Goal: Communication & Community: Share content

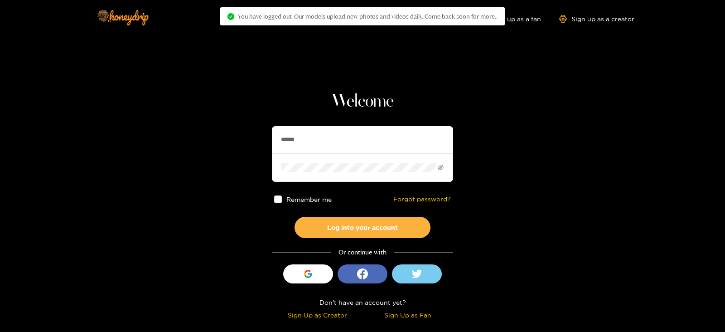
drag, startPoint x: 368, startPoint y: 132, endPoint x: 155, endPoint y: 177, distance: 218.1
click at [155, 177] on section "Welcome ****** Remember me Forgot password? Log into your account Or continue w…" at bounding box center [362, 161] width 725 height 322
type input "******"
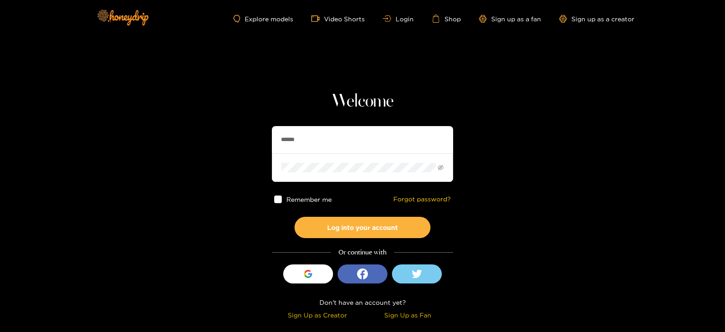
click at [294, 217] on button "Log into your account" at bounding box center [362, 227] width 136 height 21
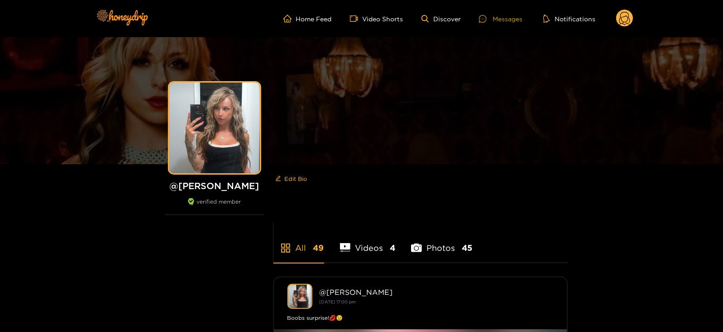
click at [496, 21] on div "Messages" at bounding box center [500, 19] width 43 height 10
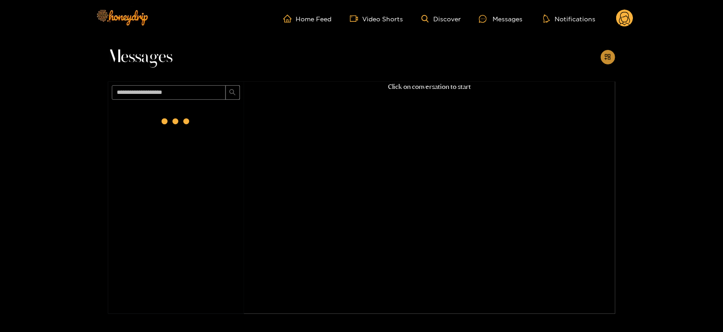
click at [607, 55] on icon "appstore-add" at bounding box center [608, 56] width 7 height 7
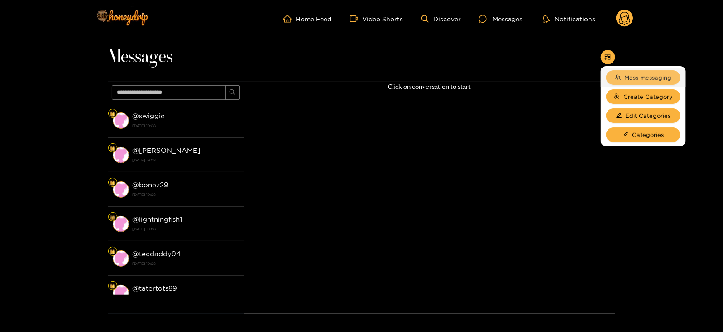
click at [631, 74] on span "Mass messaging" at bounding box center [648, 77] width 47 height 9
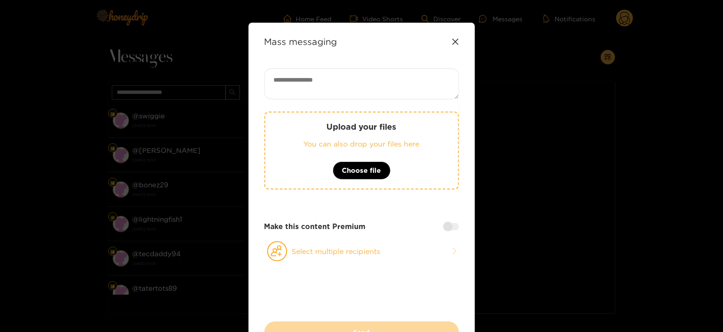
click at [389, 86] on textarea at bounding box center [362, 83] width 195 height 31
paste textarea "**********"
type textarea "**********"
click at [288, 249] on button "Select multiple recipients" at bounding box center [362, 251] width 195 height 21
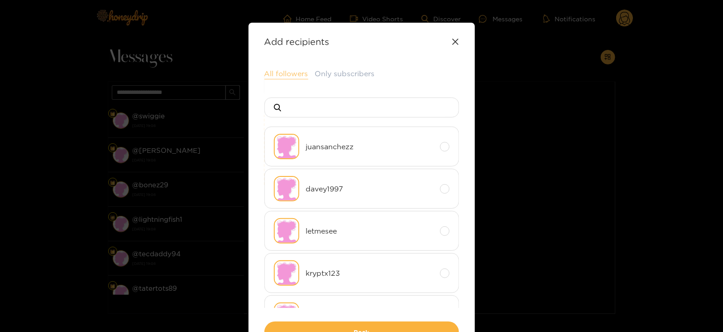
click at [289, 71] on button "All followers" at bounding box center [287, 73] width 44 height 11
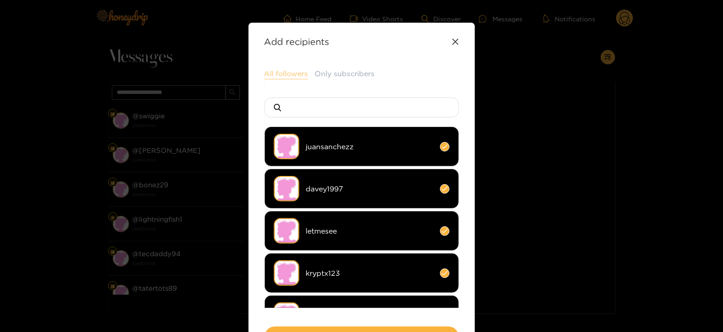
scroll to position [67, 0]
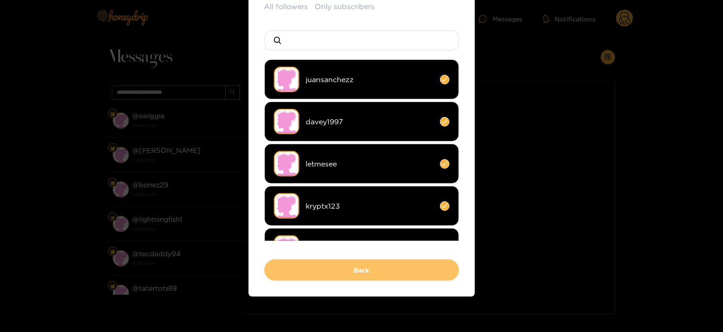
click at [290, 261] on button "Back" at bounding box center [362, 269] width 195 height 21
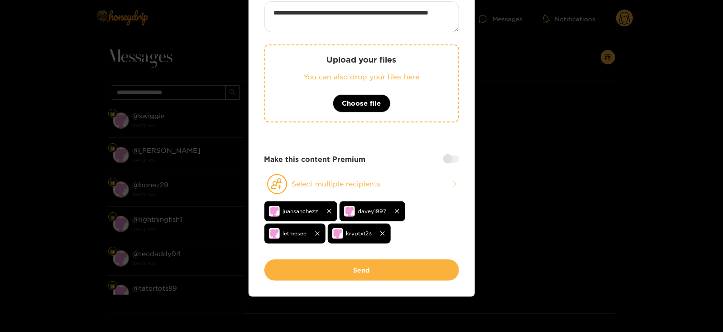
click at [290, 261] on button "Send" at bounding box center [362, 269] width 195 height 21
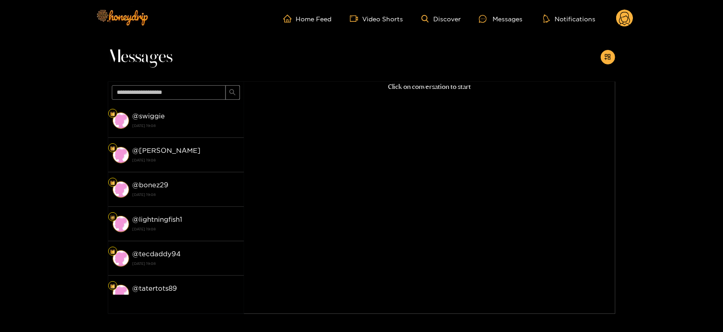
scroll to position [63, 0]
click at [197, 99] on input "text" at bounding box center [169, 92] width 114 height 14
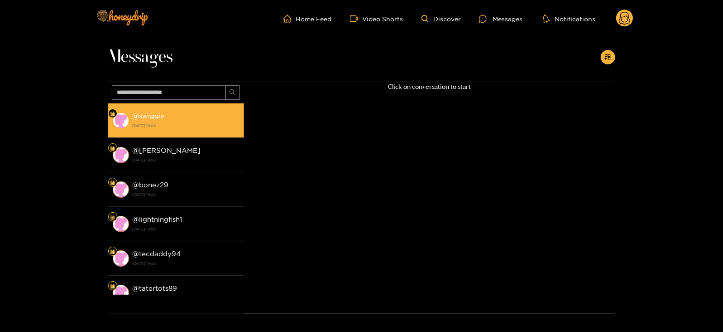
click at [197, 115] on div "@ swiggie [DATE] 19:08" at bounding box center [186, 120] width 107 height 20
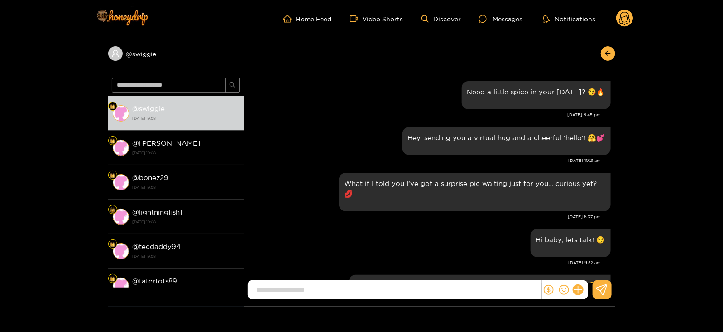
scroll to position [1020, 0]
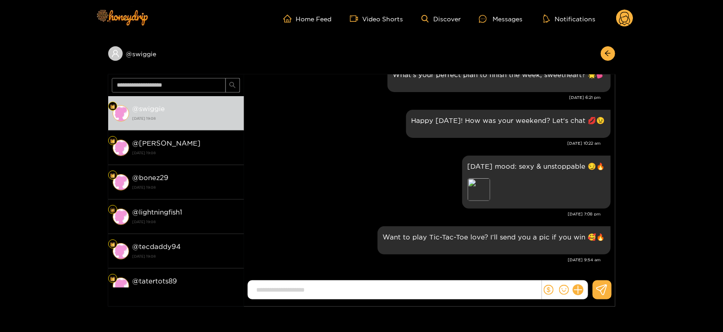
click at [626, 22] on circle at bounding box center [624, 18] width 17 height 17
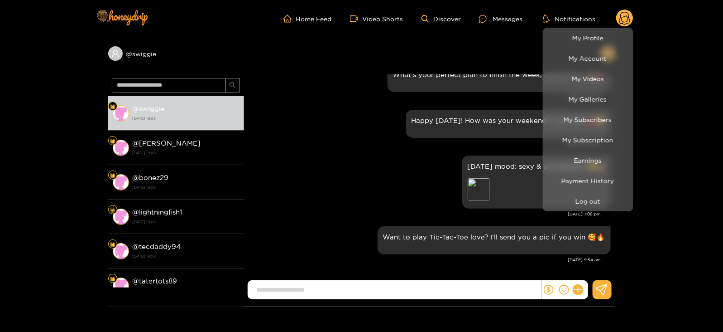
click at [572, 215] on div at bounding box center [361, 166] width 723 height 332
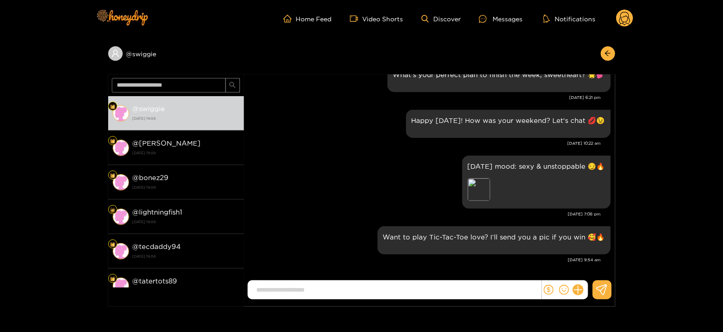
click at [623, 27] on icon at bounding box center [624, 19] width 17 height 18
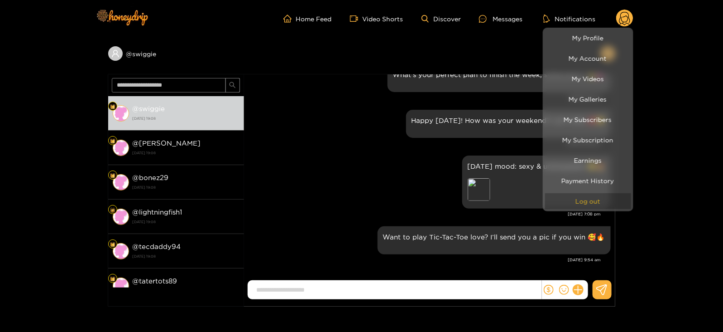
click at [571, 203] on button "Log out" at bounding box center [588, 201] width 86 height 16
